Goal: Information Seeking & Learning: Check status

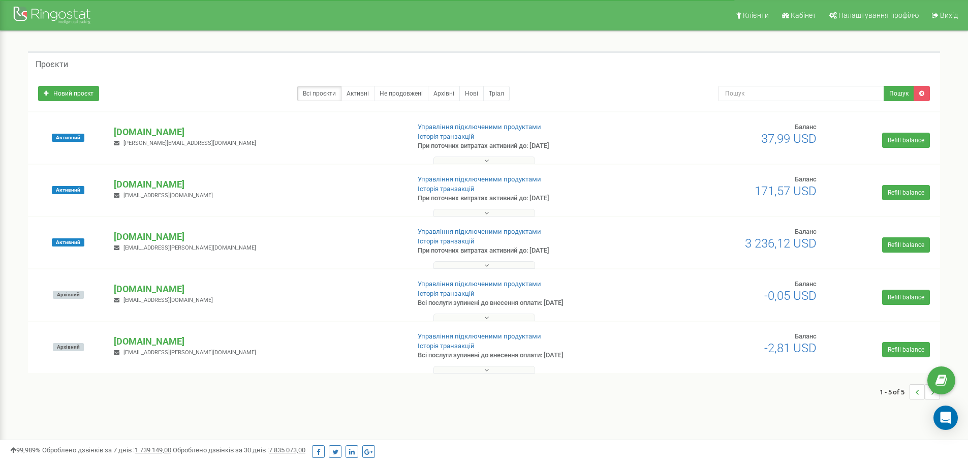
click at [468, 265] on button at bounding box center [485, 265] width 102 height 8
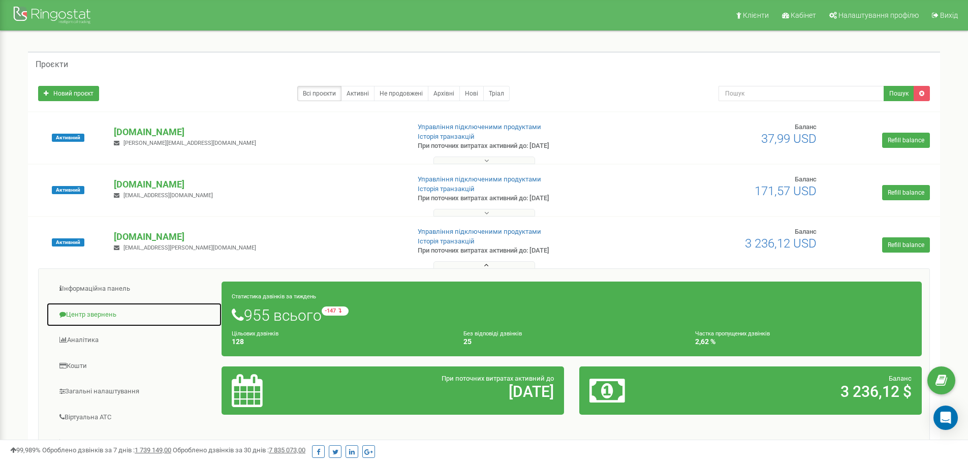
click at [101, 316] on link "Центр звернень" at bounding box center [134, 314] width 176 height 25
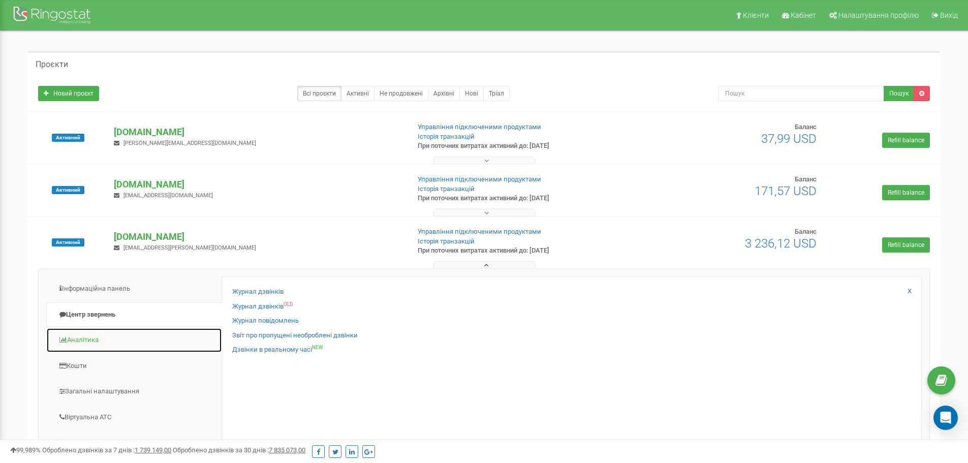
click at [85, 340] on link "Аналiтика" at bounding box center [134, 340] width 176 height 25
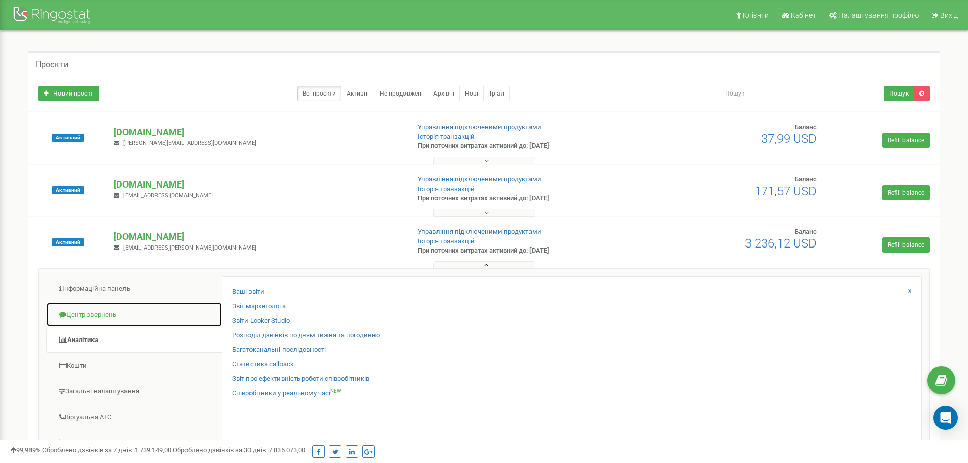
click at [80, 309] on link "Центр звернень" at bounding box center [134, 314] width 176 height 25
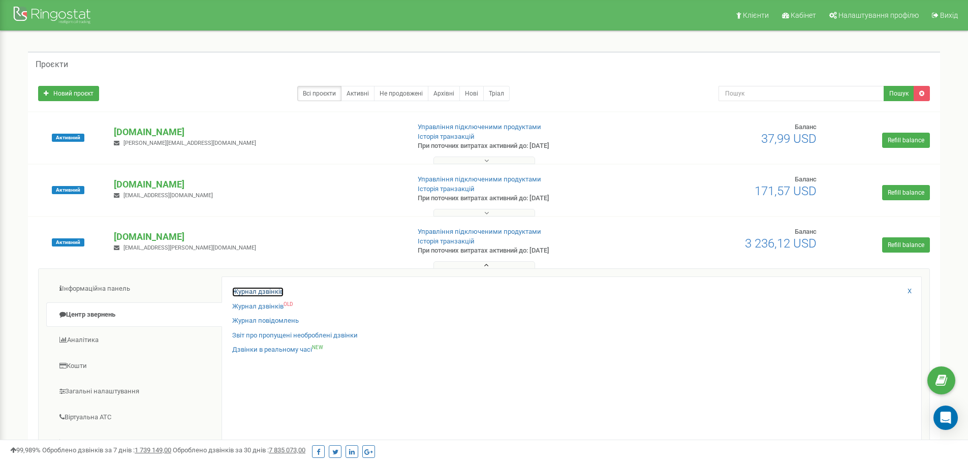
click at [264, 291] on link "Журнал дзвінків" at bounding box center [257, 292] width 51 height 10
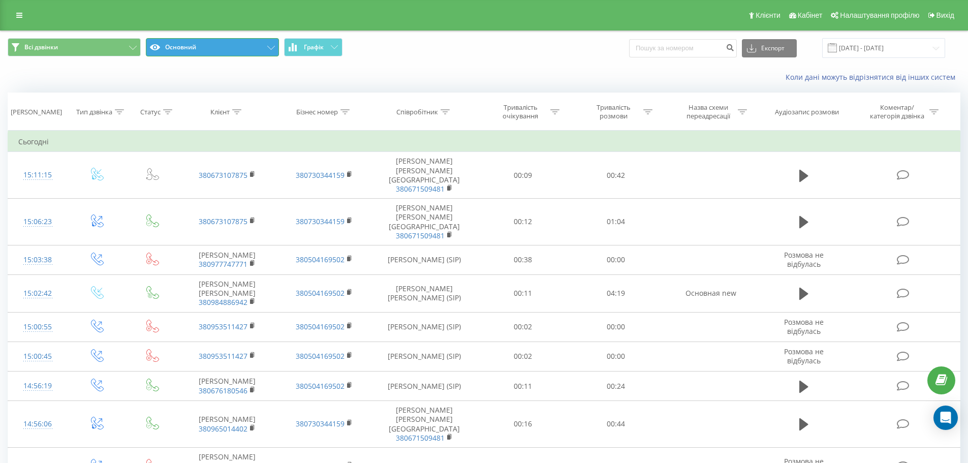
click at [195, 52] on button "Основний" at bounding box center [212, 47] width 133 height 18
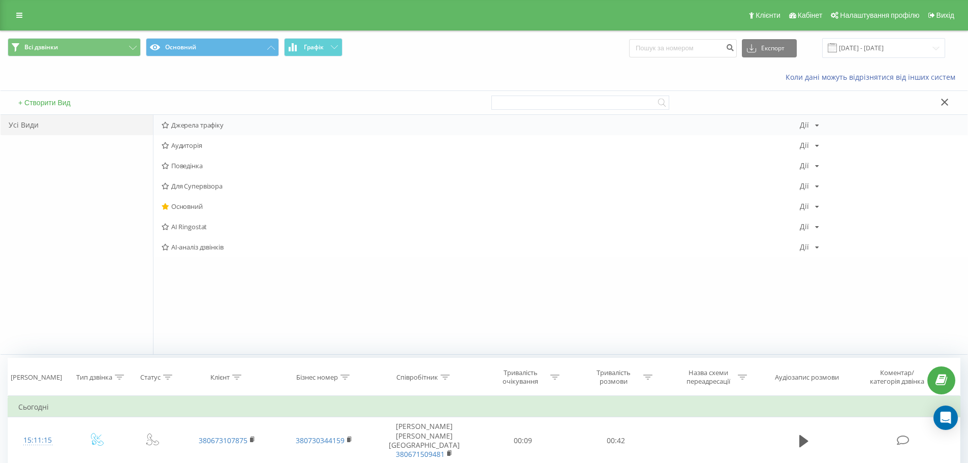
click at [185, 121] on span "Джерела трафіку" at bounding box center [481, 124] width 638 height 7
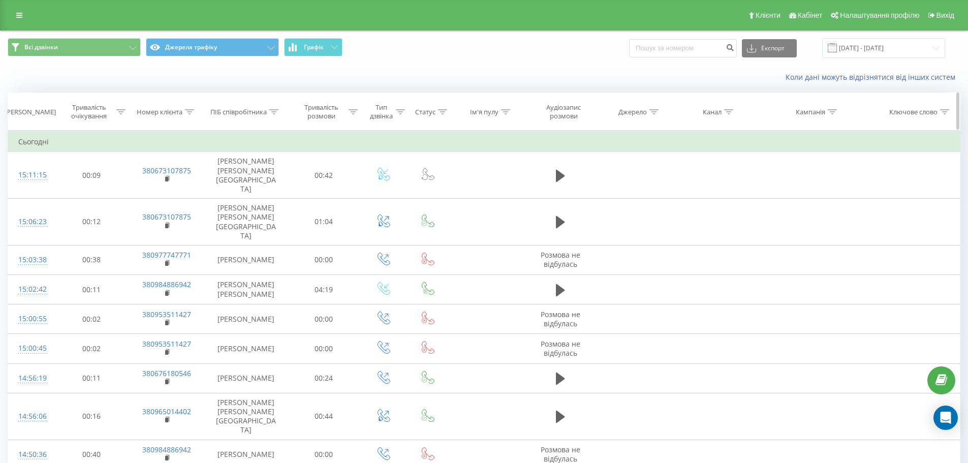
click at [727, 114] on div at bounding box center [728, 112] width 9 height 9
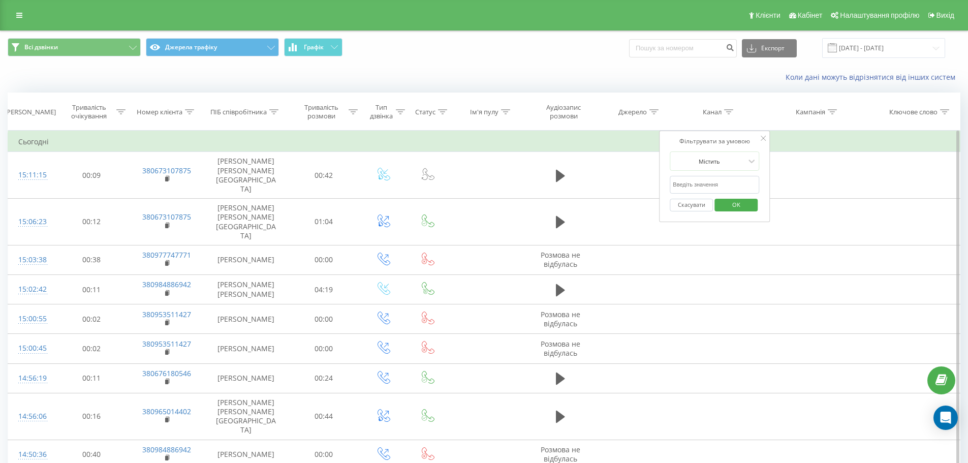
click at [711, 181] on input "text" at bounding box center [714, 185] width 89 height 18
type input "p"
type input "cpc"
click button "OK" at bounding box center [736, 205] width 43 height 13
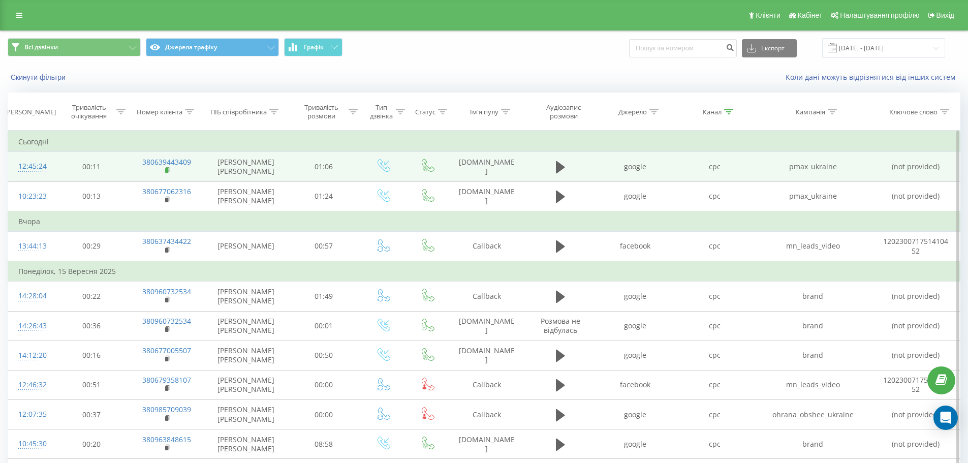
click at [166, 174] on span at bounding box center [168, 171] width 6 height 10
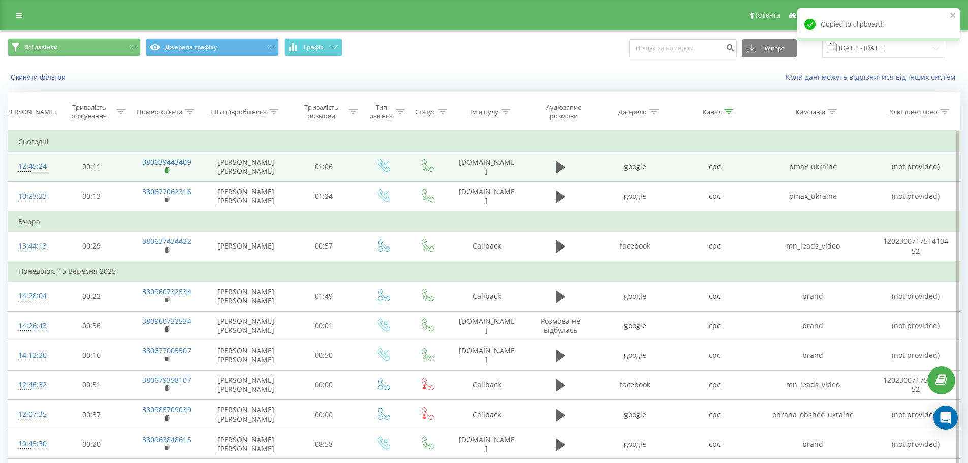
click at [168, 167] on icon at bounding box center [168, 170] width 6 height 7
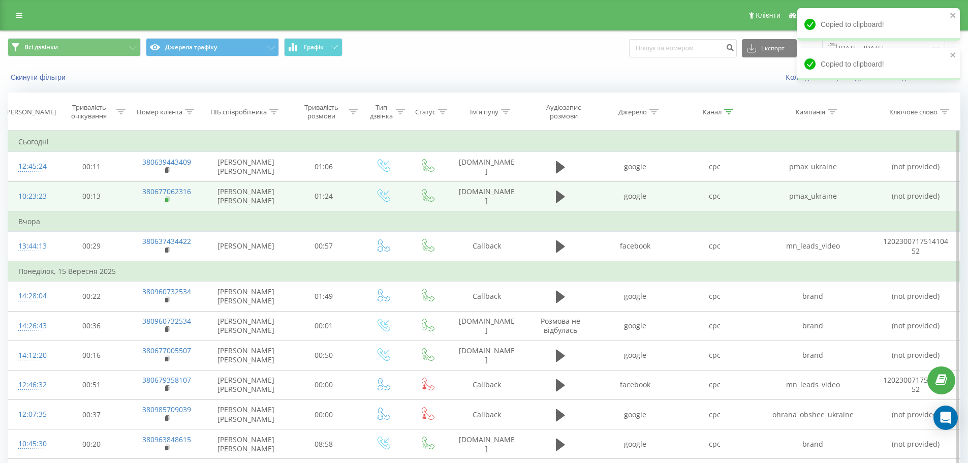
click at [168, 198] on rect at bounding box center [166, 200] width 3 height 5
